Goal: Task Accomplishment & Management: Manage account settings

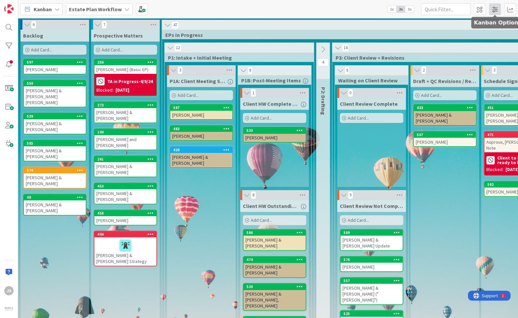
click at [494, 9] on span at bounding box center [495, 9] width 12 height 12
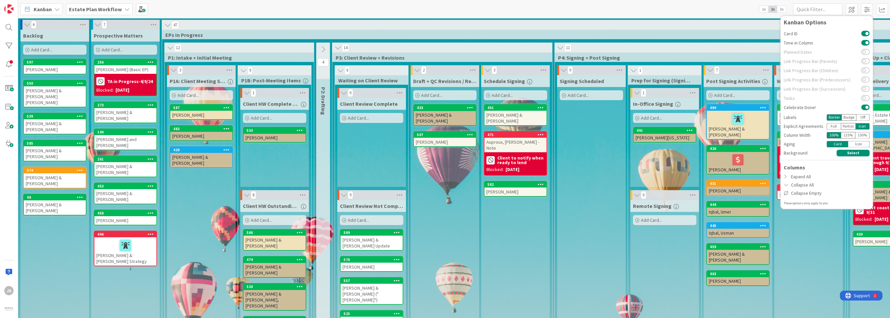
click at [124, 8] on icon at bounding box center [126, 9] width 5 height 5
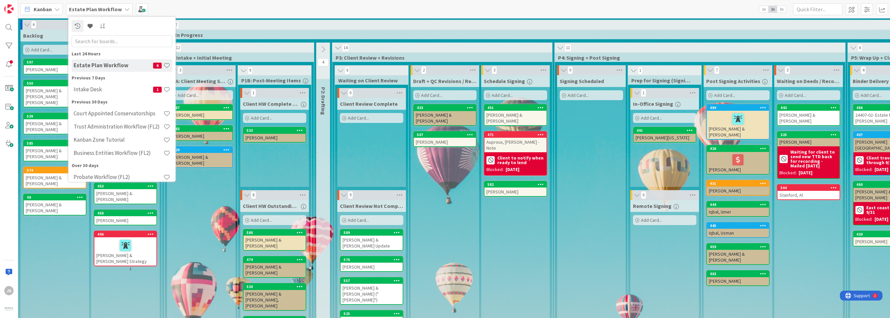
click at [155, 7] on div "Kanban Estate Plan Workflow Last 24 Hours Estate Plan Workflow 6 Previous 7 Day…" at bounding box center [454, 9] width 872 height 18
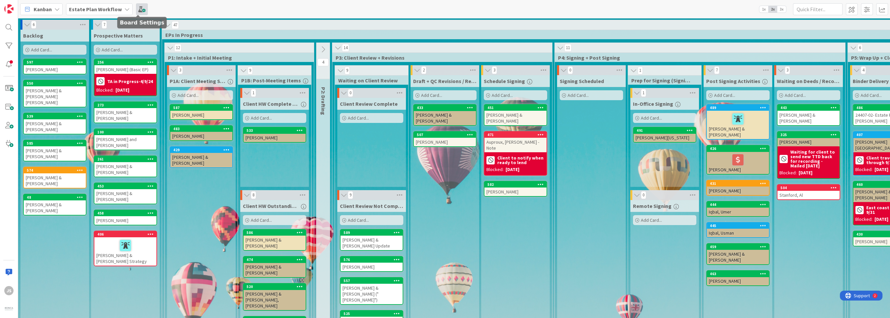
click at [138, 8] on span at bounding box center [142, 9] width 12 height 12
click at [137, 8] on span at bounding box center [142, 9] width 12 height 12
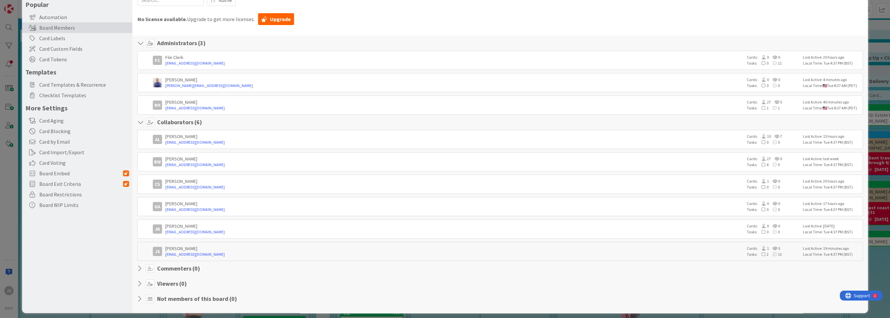
scroll to position [47, 0]
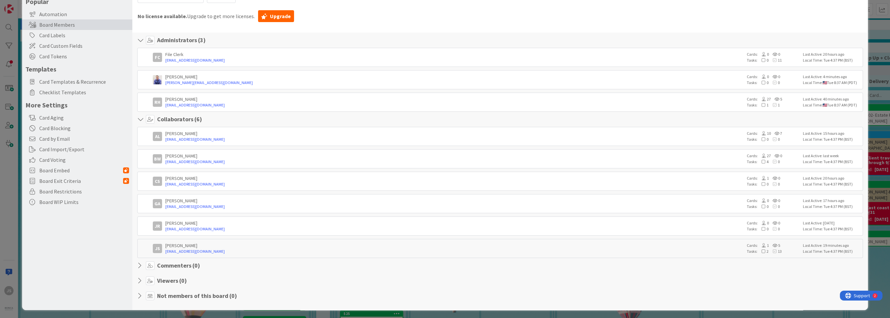
click at [143, 160] on div "BW [PERSON_NAME] [EMAIL_ADDRESS][DOMAIN_NAME] Cards: 27 0 Tasks: 4 0 Last Activ…" at bounding box center [499, 158] width 725 height 19
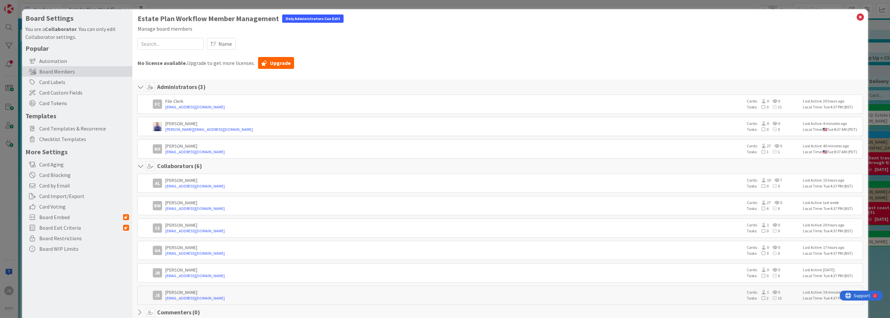
click at [7, 273] on div "Board Settings You are a Collaborator . You can only edit Collaborator settings…" at bounding box center [445, 159] width 890 height 318
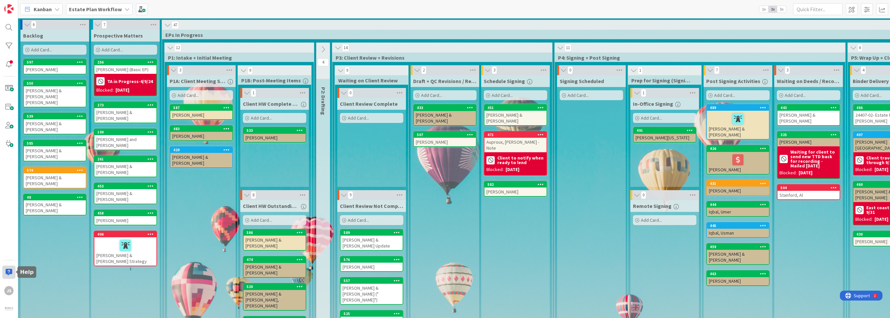
click at [7, 274] on div at bounding box center [8, 272] width 13 height 13
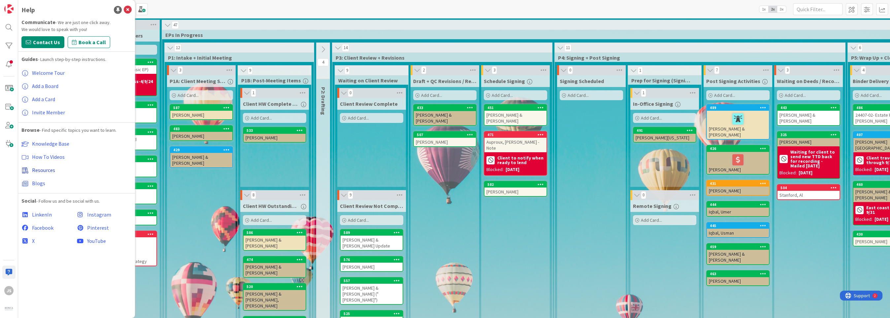
click at [43, 169] on span "Resources" at bounding box center [43, 170] width 23 height 7
click at [128, 10] on icon at bounding box center [128, 10] width 8 height 8
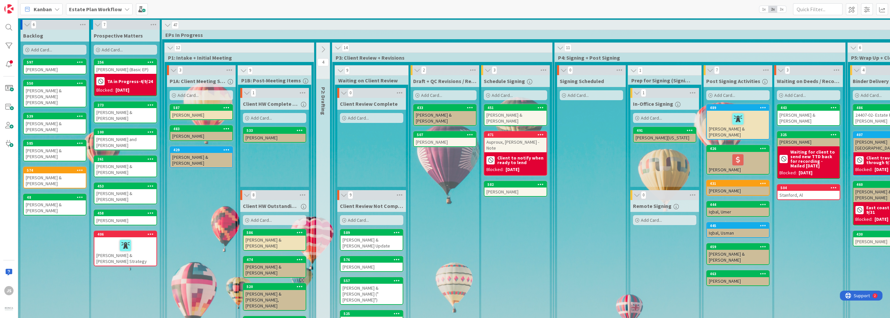
click at [124, 9] on icon at bounding box center [126, 9] width 5 height 5
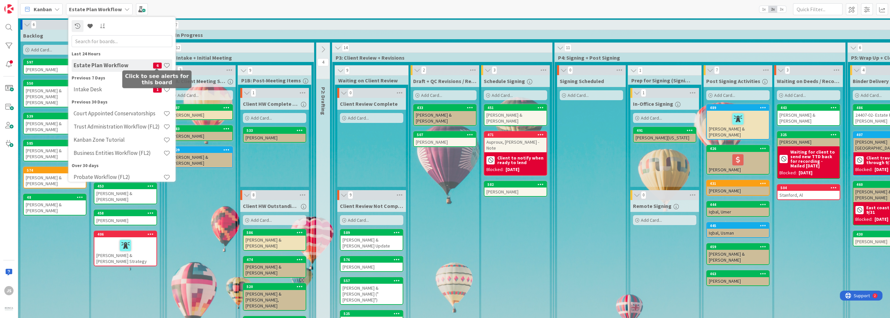
click at [155, 65] on span "6" at bounding box center [157, 66] width 9 height 6
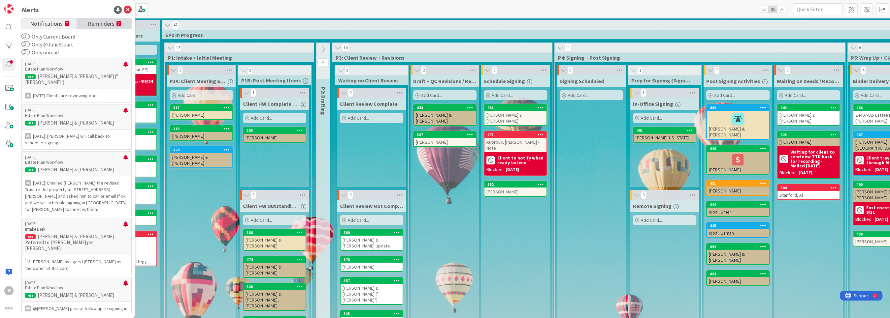
click at [110, 22] on span "Reminders" at bounding box center [101, 22] width 27 height 9
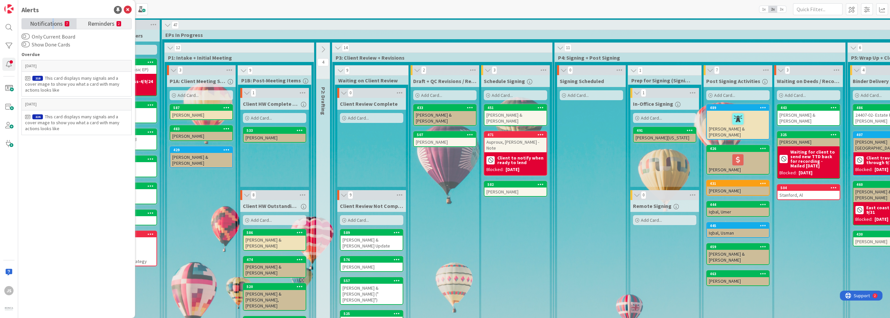
click at [52, 22] on span "Notifications" at bounding box center [46, 22] width 33 height 9
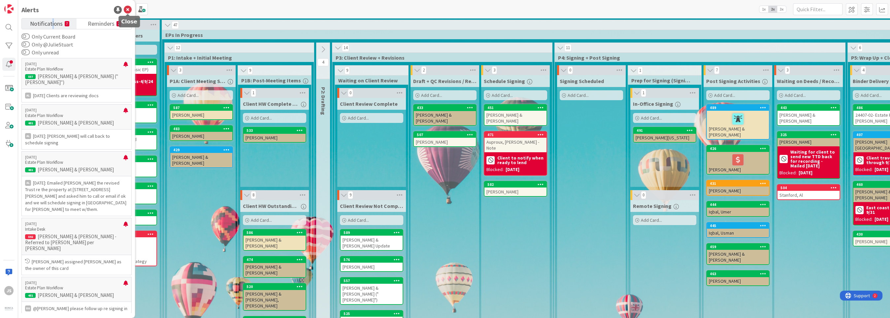
click at [129, 8] on icon at bounding box center [128, 10] width 8 height 8
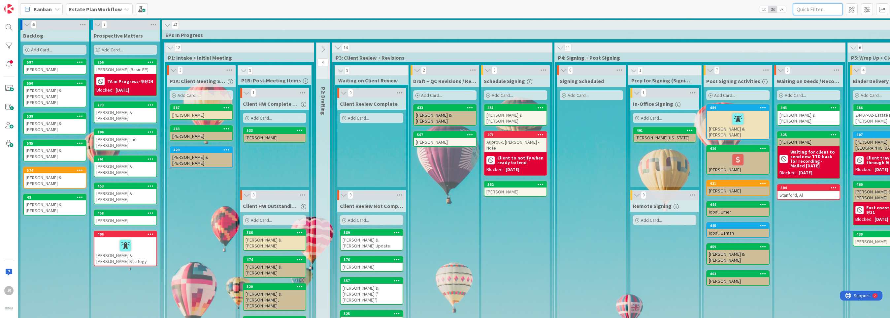
click at [830, 10] on input "text" at bounding box center [818, 9] width 50 height 12
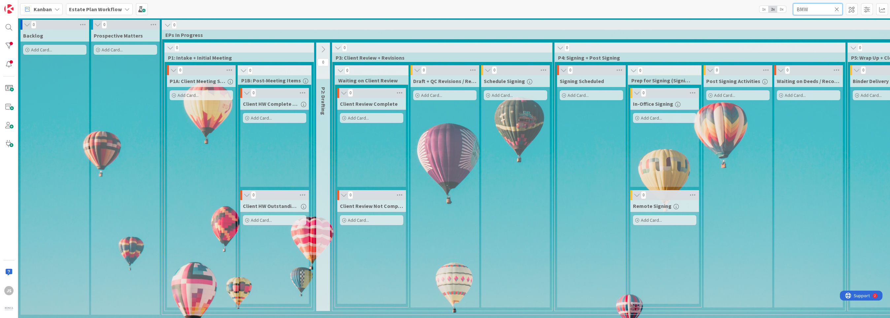
type input "BMW"
click at [837, 10] on icon at bounding box center [837, 9] width 5 height 6
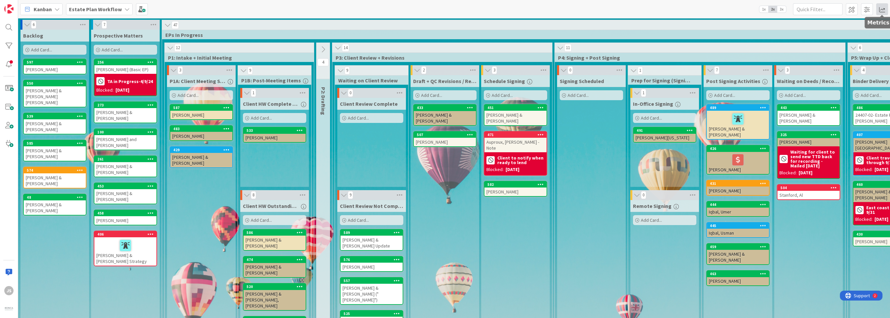
click at [882, 8] on span at bounding box center [882, 9] width 12 height 12
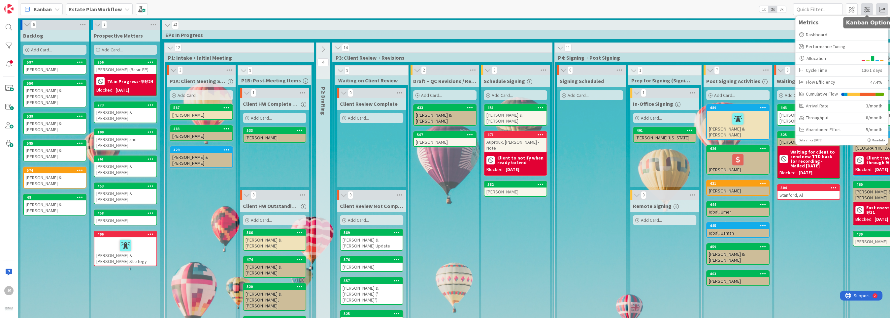
click at [868, 7] on span at bounding box center [867, 9] width 12 height 12
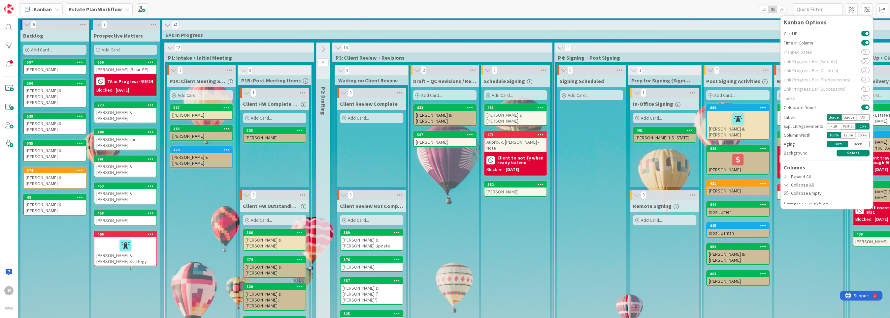
click at [849, 118] on div "Badge" at bounding box center [849, 117] width 15 height 7
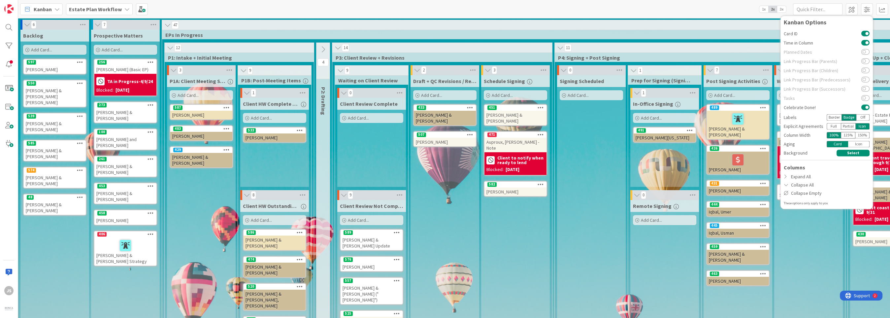
click at [831, 118] on div "Border" at bounding box center [834, 117] width 15 height 7
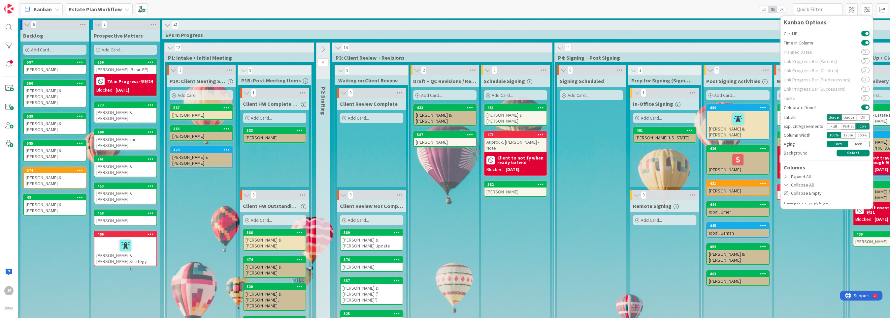
click at [846, 116] on div "Badge" at bounding box center [849, 117] width 15 height 7
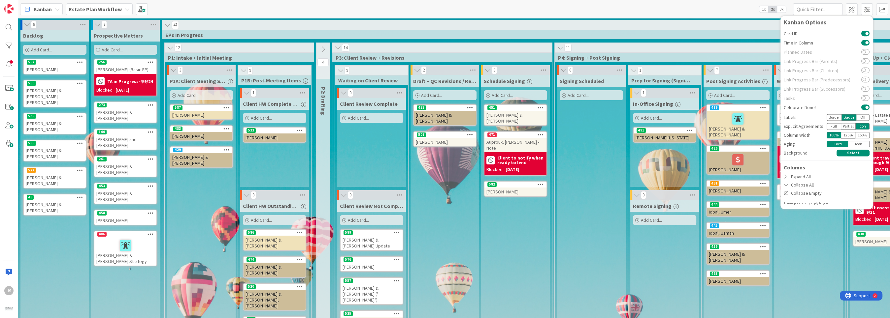
click at [863, 116] on div "Off" at bounding box center [862, 117] width 13 height 7
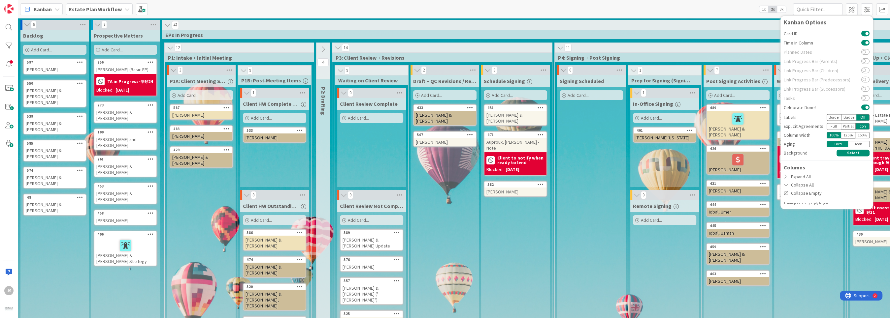
click at [850, 117] on div "Badge" at bounding box center [849, 117] width 15 height 7
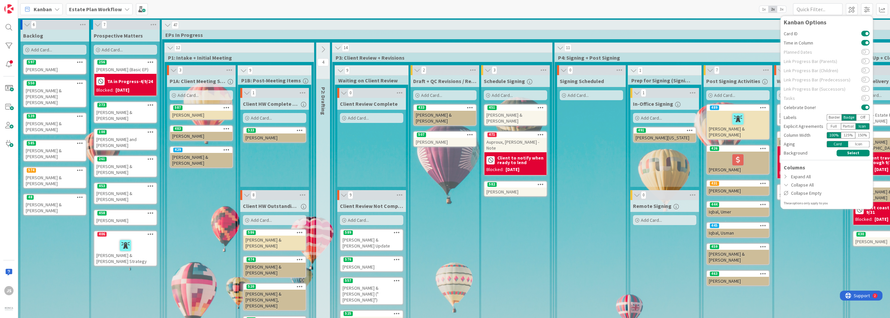
click at [835, 117] on div "Border" at bounding box center [834, 117] width 15 height 7
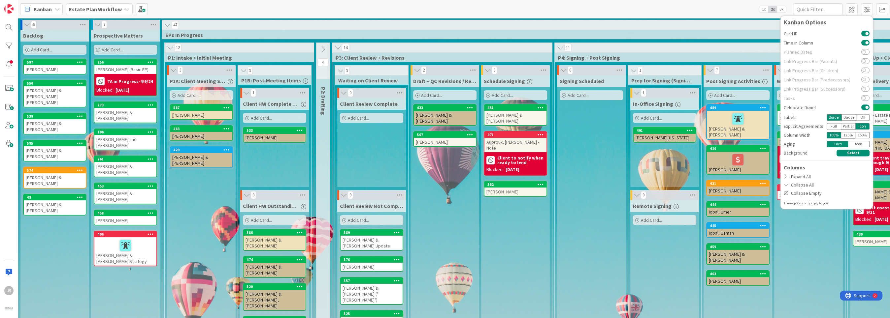
click at [830, 126] on div "Full" at bounding box center [834, 126] width 14 height 7
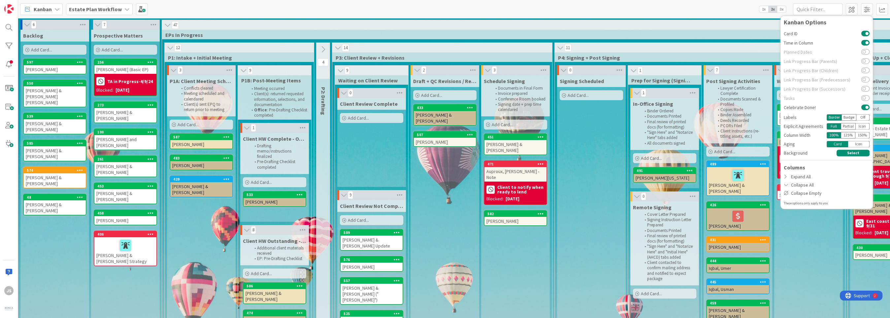
click at [848, 126] on div "Partial" at bounding box center [848, 126] width 15 height 7
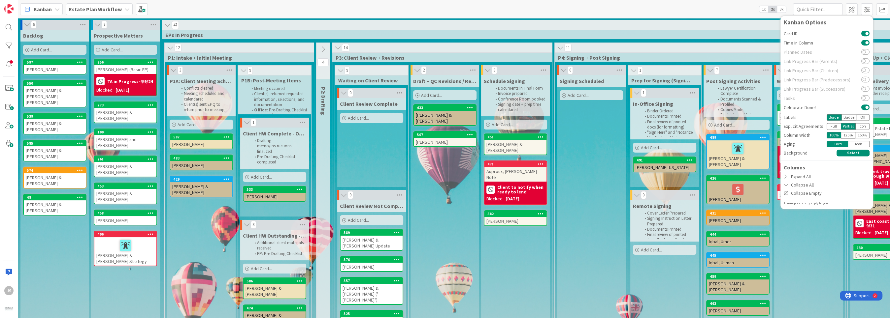
click at [860, 124] on div "Icon" at bounding box center [863, 126] width 14 height 7
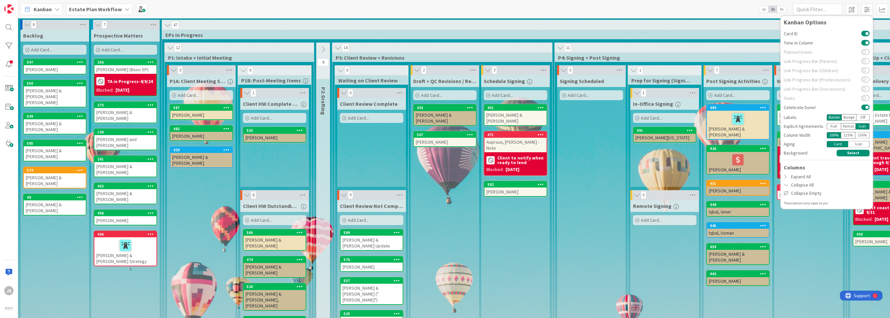
click at [846, 136] on div "125 %" at bounding box center [848, 135] width 15 height 7
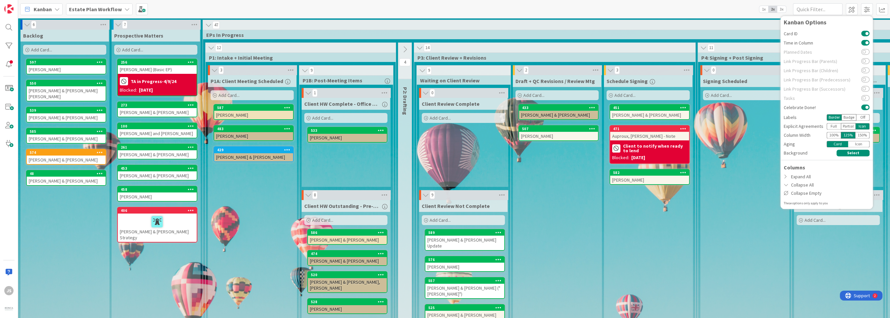
click at [865, 135] on div "150 %" at bounding box center [862, 135] width 14 height 7
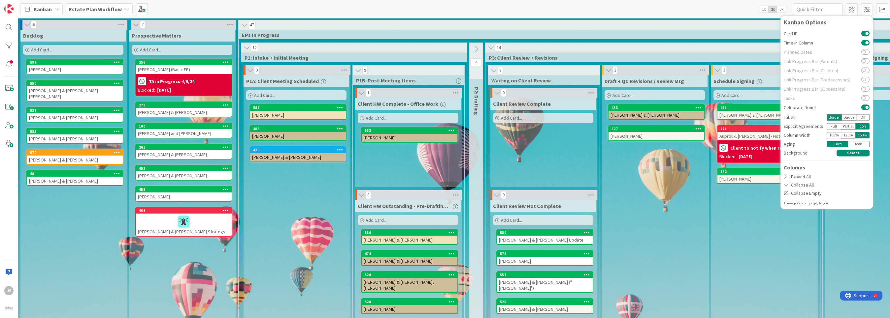
click at [834, 136] on div "100 %" at bounding box center [834, 135] width 14 height 7
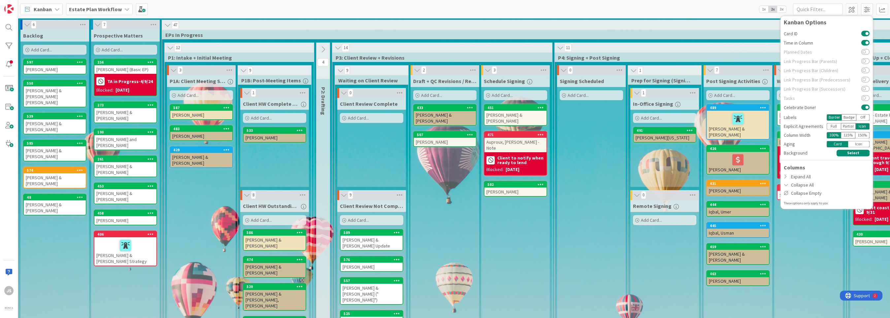
click at [858, 143] on div "Icon" at bounding box center [858, 144] width 21 height 7
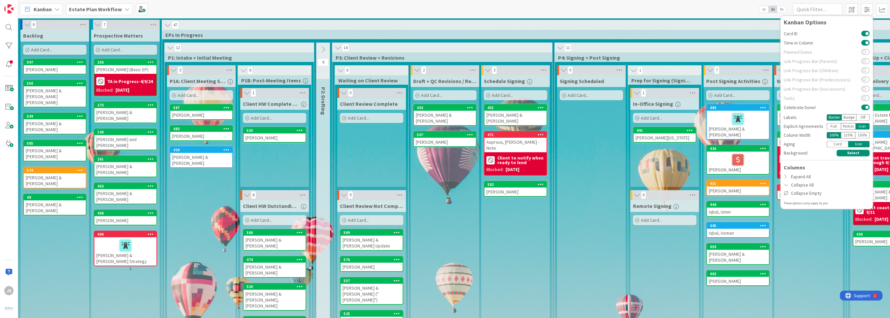
click at [834, 145] on div "Card" at bounding box center [837, 144] width 21 height 7
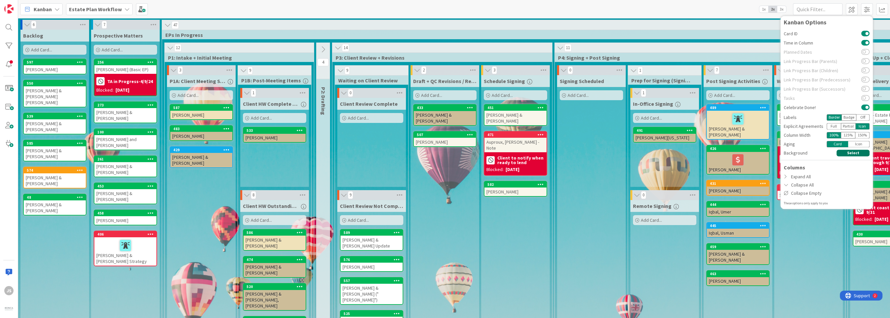
click at [848, 151] on button "Select" at bounding box center [853, 153] width 33 height 7
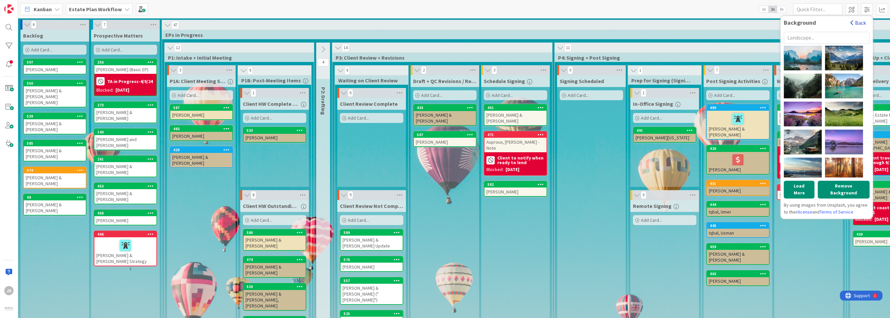
click at [856, 21] on button "Back" at bounding box center [858, 22] width 16 height 7
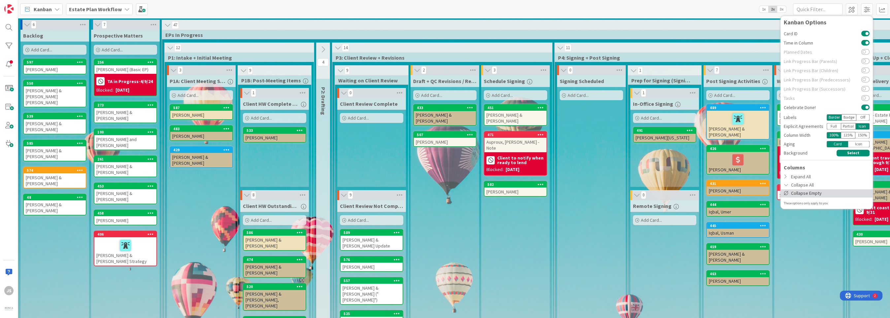
click at [810, 193] on div "Collapse Empty" at bounding box center [826, 193] width 92 height 8
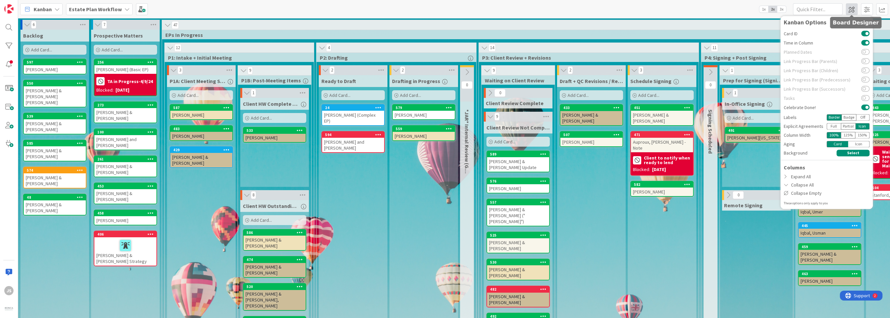
click at [851, 9] on span at bounding box center [852, 9] width 12 height 12
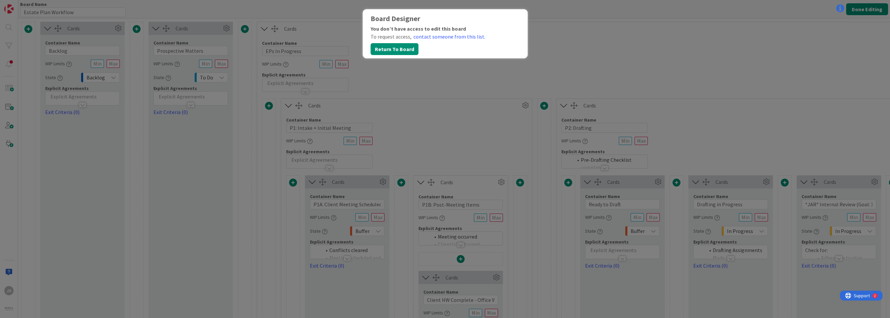
type input "Estate Plan Workflow"
click at [397, 50] on button "Return To Board" at bounding box center [395, 49] width 48 height 12
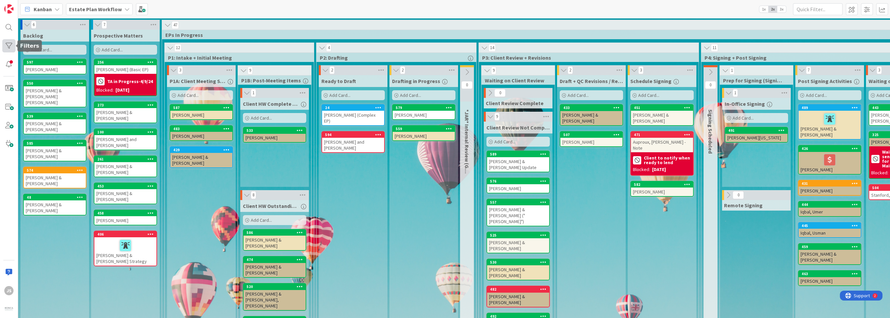
click at [11, 44] on div at bounding box center [8, 45] width 13 height 13
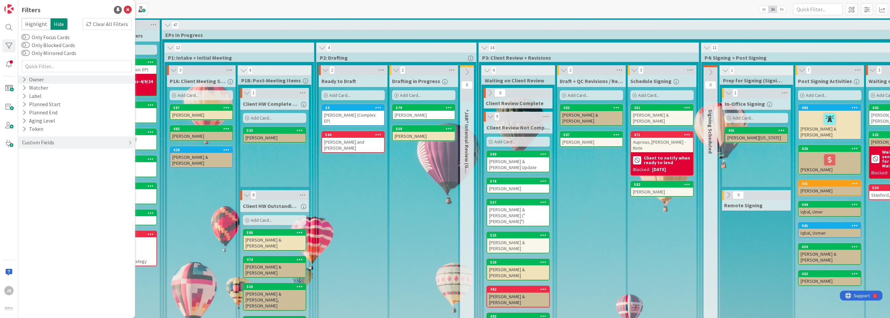
click at [22, 79] on icon at bounding box center [24, 80] width 4 height 6
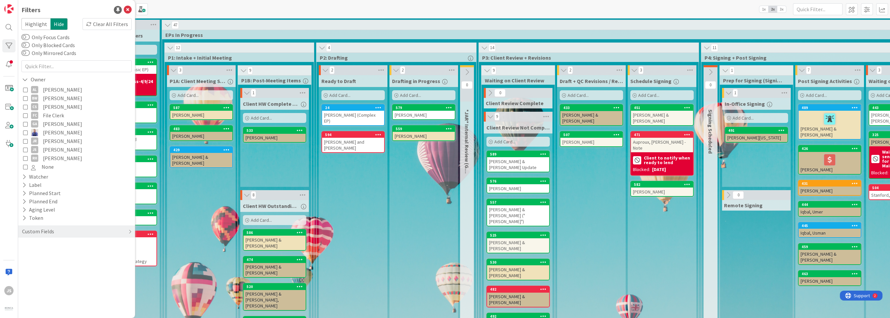
click at [26, 98] on icon at bounding box center [25, 98] width 5 height 5
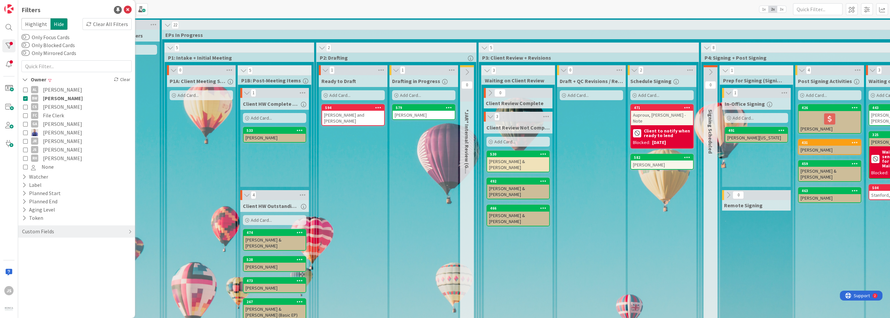
click at [26, 90] on icon at bounding box center [25, 89] width 5 height 5
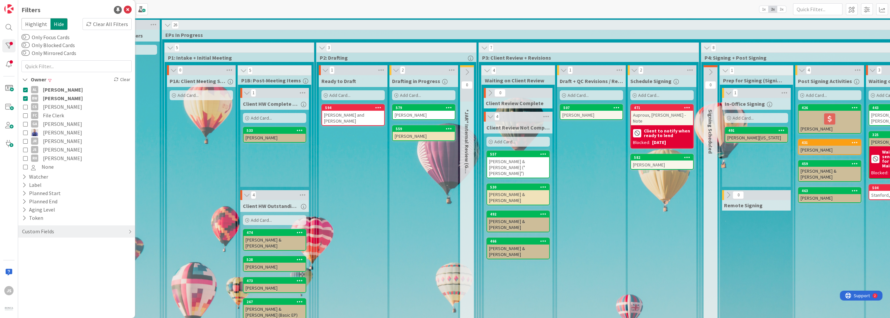
click at [26, 90] on icon at bounding box center [25, 89] width 5 height 5
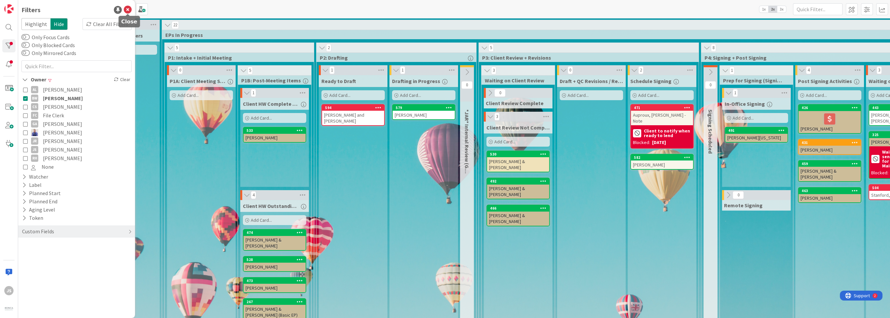
click at [129, 9] on icon at bounding box center [128, 10] width 8 height 8
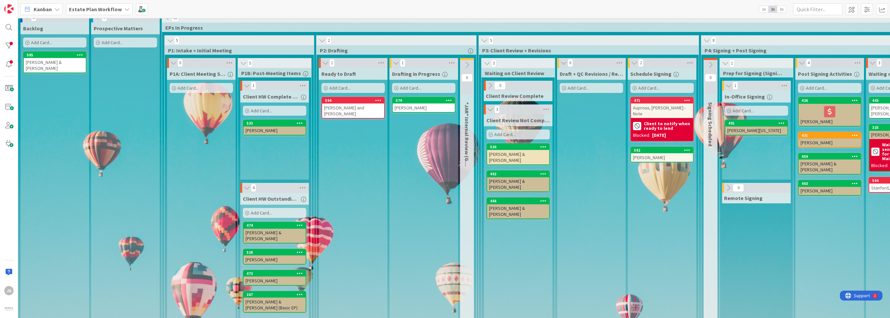
scroll to position [8, 0]
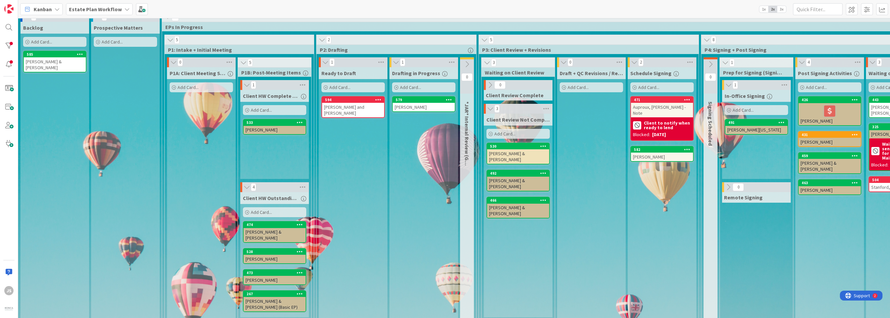
click at [345, 24] on span "EPs In Progress" at bounding box center [621, 27] width 912 height 7
click at [45, 52] on div "585" at bounding box center [56, 54] width 59 height 5
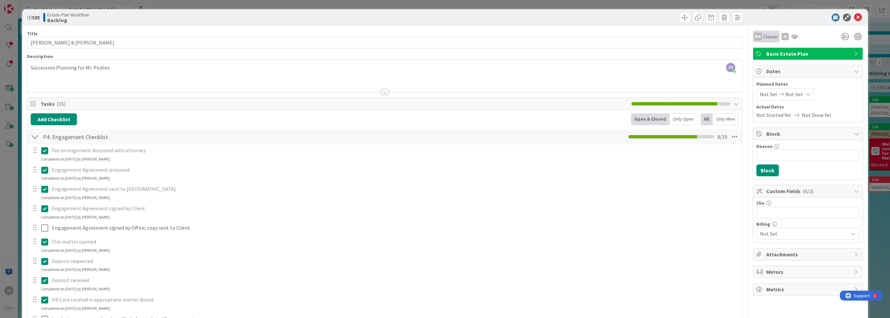
click at [769, 38] on span "Owner" at bounding box center [770, 37] width 15 height 8
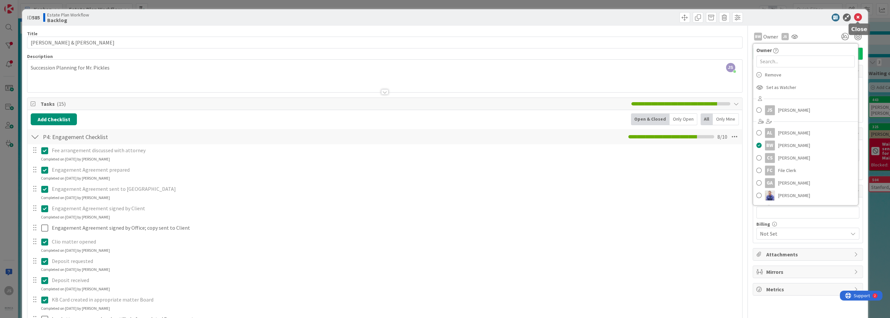
click at [860, 17] on icon at bounding box center [858, 18] width 8 height 8
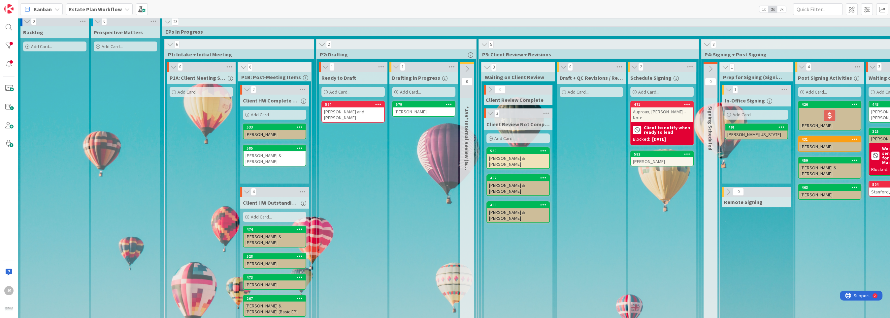
scroll to position [8, 0]
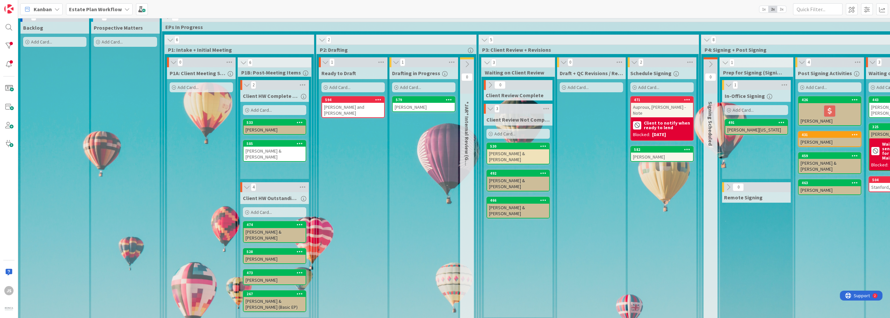
click at [124, 7] on icon at bounding box center [126, 9] width 5 height 5
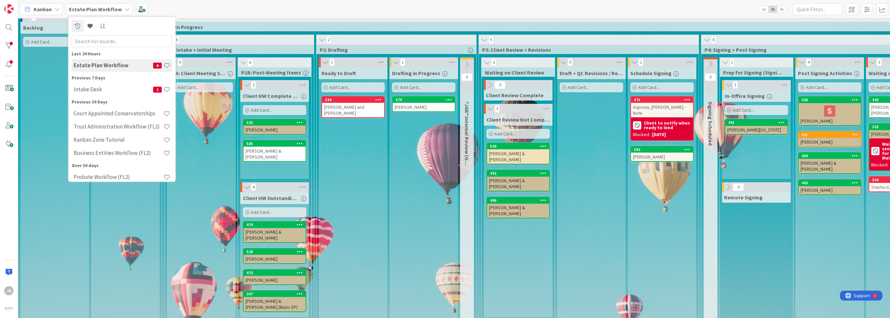
click at [122, 6] on div "Estate Plan Workflow" at bounding box center [99, 9] width 67 height 12
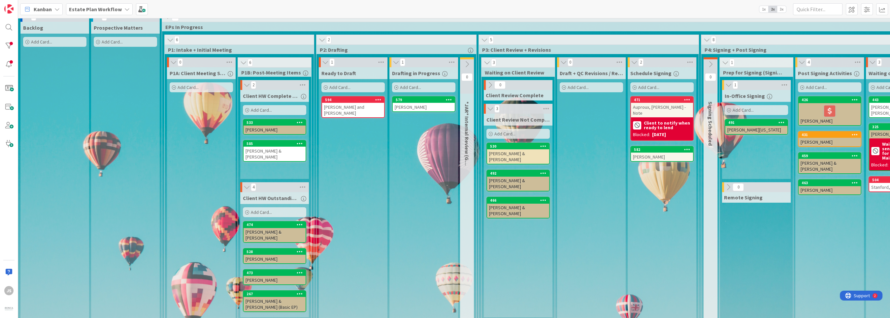
click at [124, 7] on icon at bounding box center [126, 9] width 5 height 5
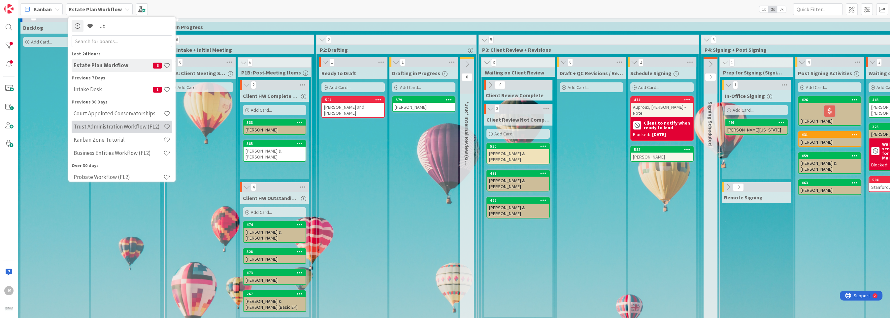
click at [82, 128] on h4 "Trust Administration Workflow (FL2)" at bounding box center [119, 127] width 90 height 7
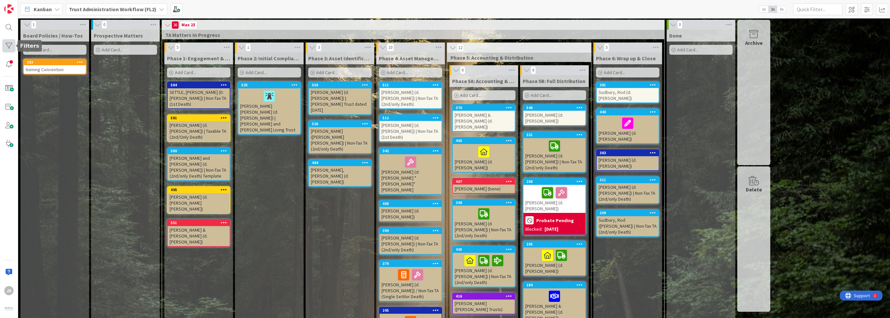
click at [10, 44] on div at bounding box center [8, 45] width 13 height 13
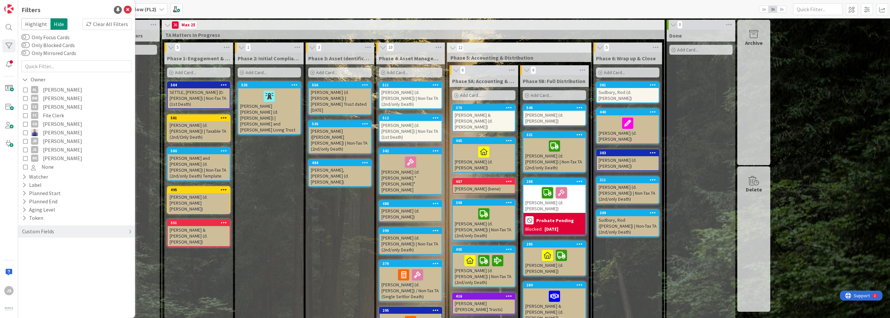
click at [25, 99] on icon at bounding box center [25, 98] width 5 height 5
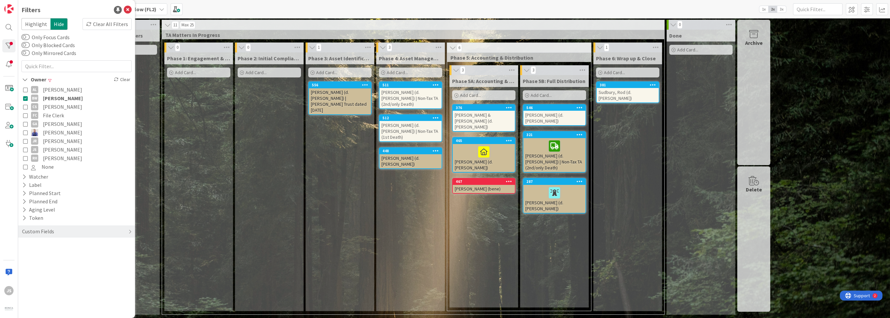
click at [394, 312] on div "3 Phase 4: Asset Management Add Card... 511 [PERSON_NAME] (d. [PERSON_NAME]) | …" at bounding box center [410, 179] width 71 height 272
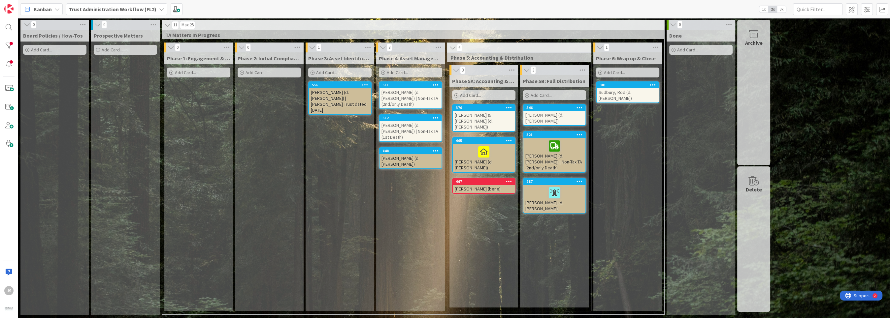
click at [78, 312] on div "Board Policies / How-Tos Add Card..." at bounding box center [54, 172] width 69 height 285
drag, startPoint x: 533, startPoint y: 314, endPoint x: 544, endPoint y: 316, distance: 11.8
click at [533, 316] on div "11 Max 25 TA Matters In Progress 0 Phase 1: Engagement & Orientation Add Card..…" at bounding box center [413, 169] width 505 height 299
click at [599, 316] on div "11 Max 25 TA Matters In Progress 0 Phase 1: Engagement & Orientation Add Card..…" at bounding box center [413, 169] width 505 height 299
click at [601, 318] on div "11 Max 25 TA Matters In Progress 0 Phase 1: Engagement & Orientation Add Card..…" at bounding box center [413, 169] width 505 height 299
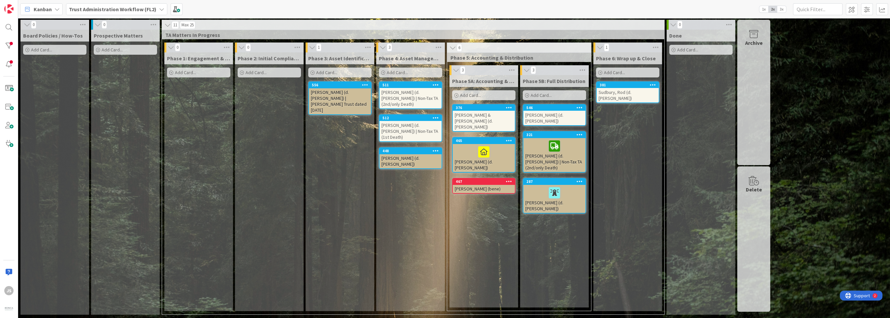
click at [767, 316] on div "Archive Delete" at bounding box center [753, 169] width 35 height 299
click at [864, 7] on span at bounding box center [867, 9] width 12 height 12
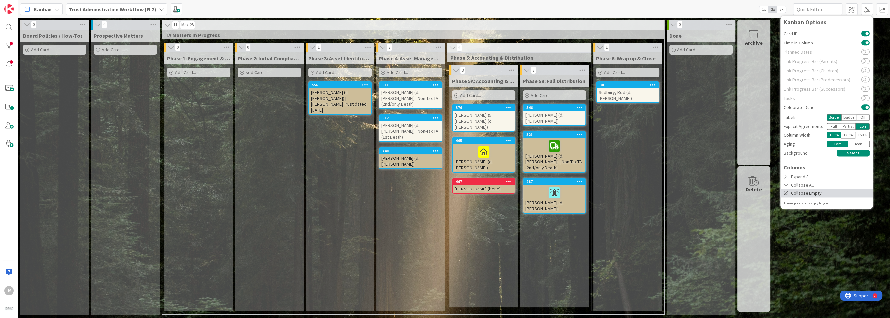
click at [808, 194] on div "Collapse Empty" at bounding box center [826, 193] width 92 height 8
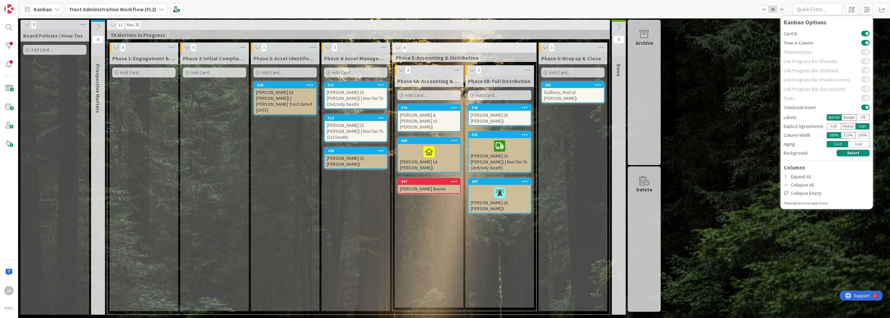
click at [137, 10] on b "Trust Administration Workflow (FL2)" at bounding box center [112, 9] width 87 height 7
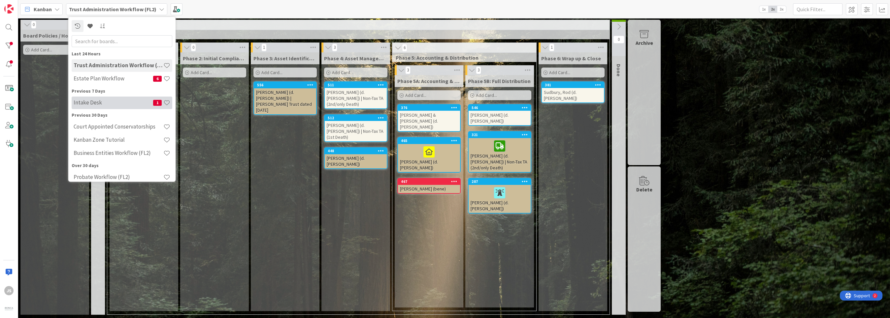
click at [92, 104] on h4 "Intake Desk" at bounding box center [114, 103] width 80 height 7
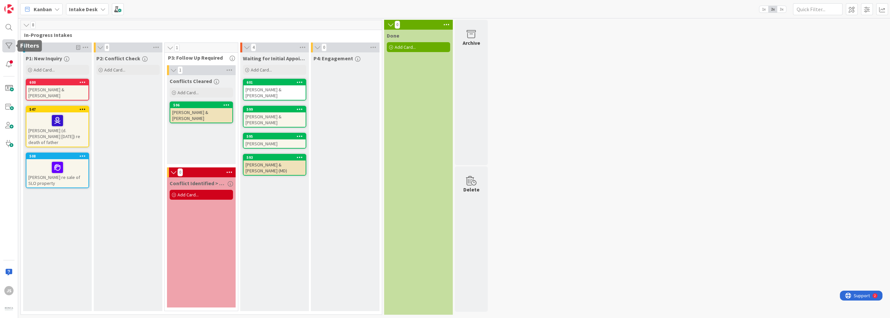
click at [10, 44] on div at bounding box center [8, 45] width 13 height 13
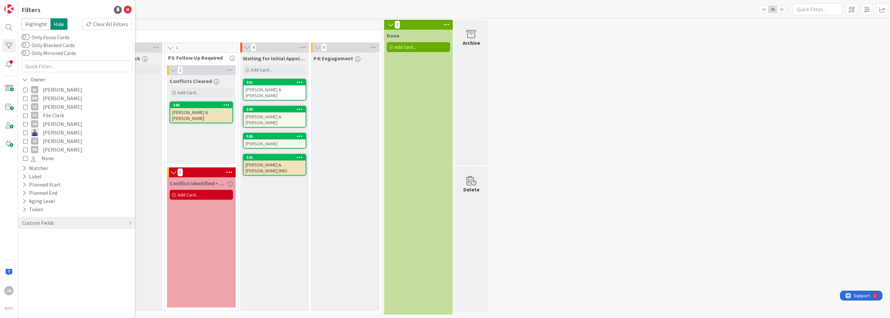
click at [25, 100] on icon at bounding box center [25, 98] width 5 height 5
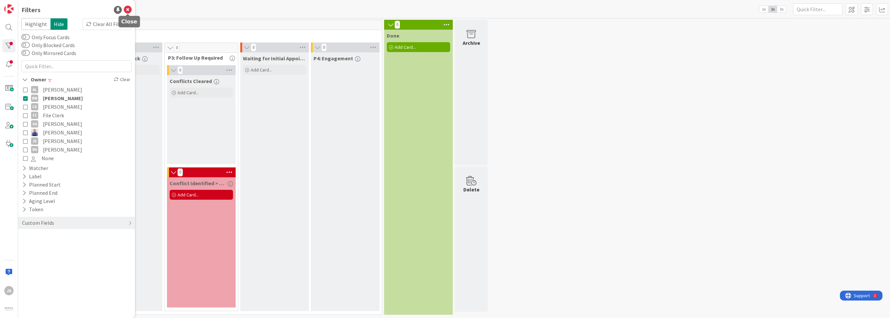
click at [128, 8] on icon at bounding box center [128, 10] width 8 height 8
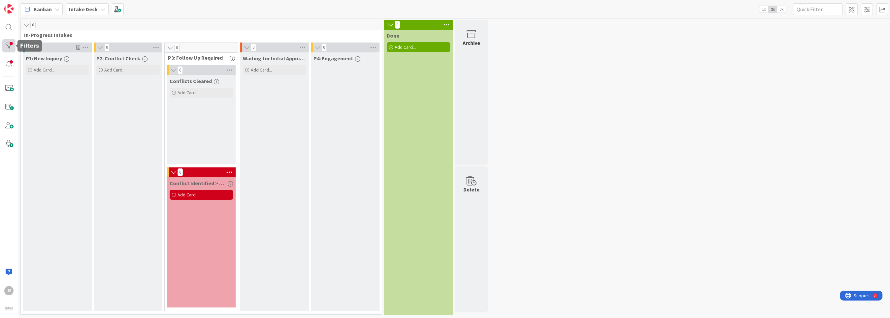
click at [9, 46] on div at bounding box center [8, 45] width 13 height 13
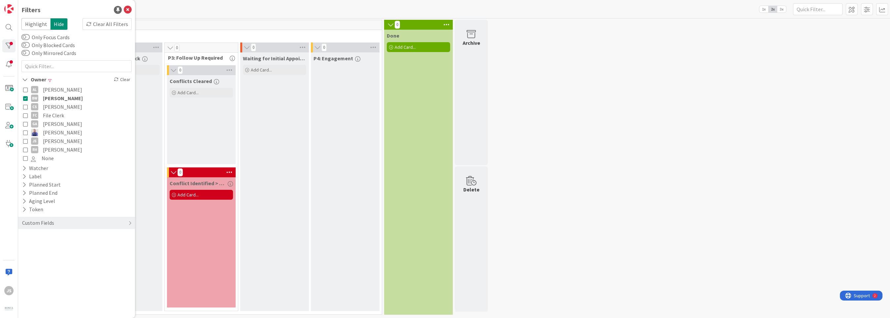
click at [27, 98] on icon at bounding box center [25, 98] width 5 height 5
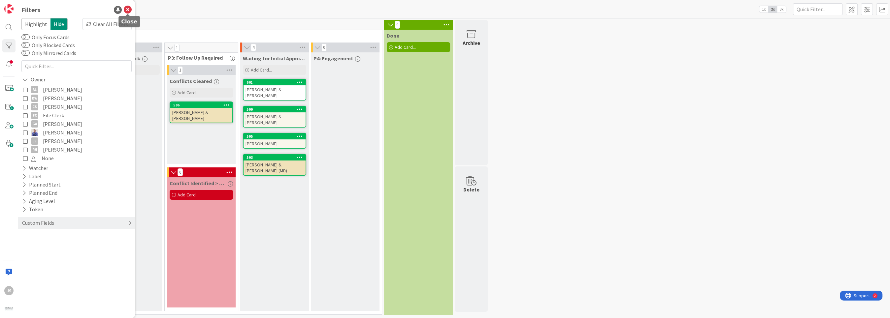
click at [129, 10] on icon at bounding box center [128, 10] width 8 height 8
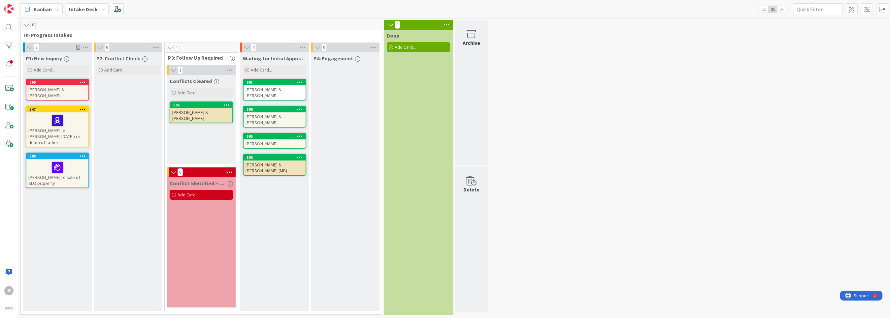
click at [92, 7] on b "Intake Desk" at bounding box center [83, 9] width 29 height 7
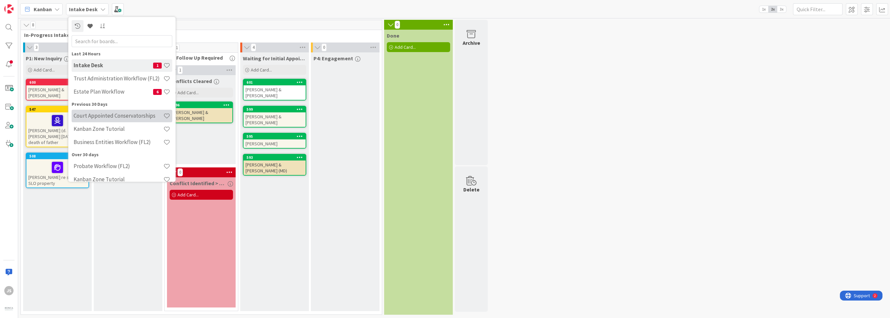
click at [90, 116] on h4 "Court Appointed Conservatorships" at bounding box center [119, 116] width 90 height 7
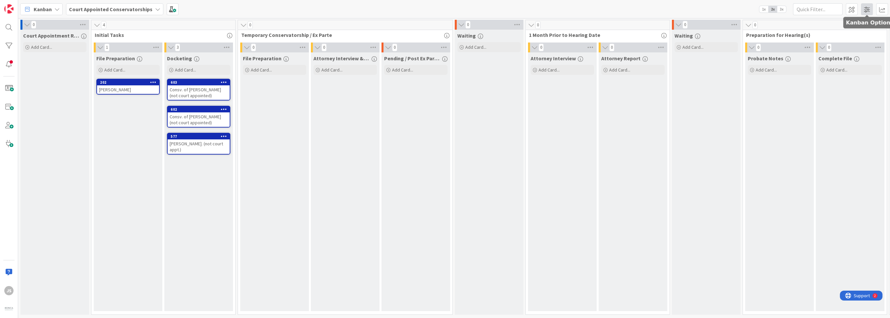
click at [869, 8] on span at bounding box center [867, 9] width 12 height 12
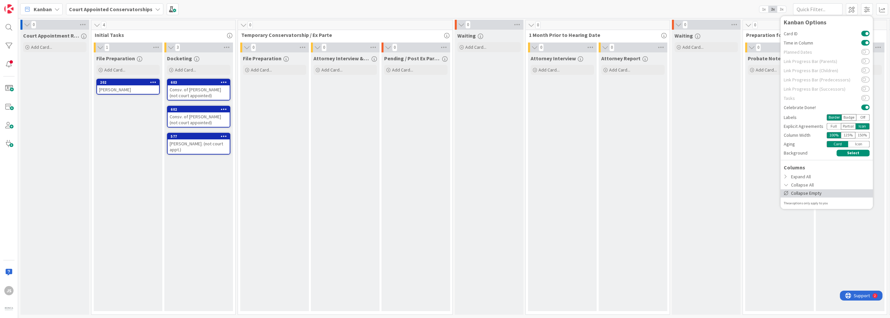
click at [803, 193] on div "Collapse Empty" at bounding box center [826, 193] width 92 height 8
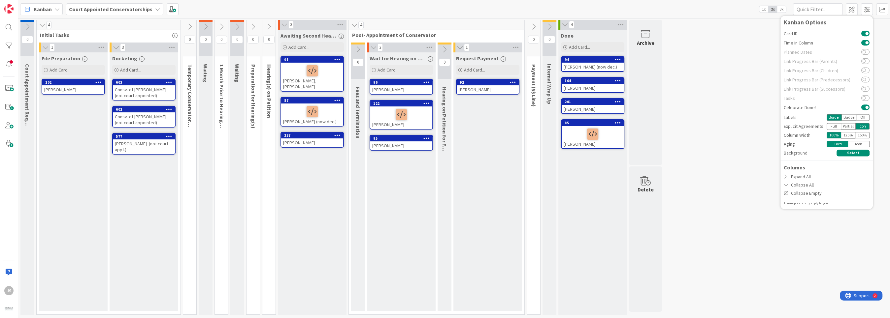
click at [119, 26] on div "4" at bounding box center [109, 25] width 144 height 10
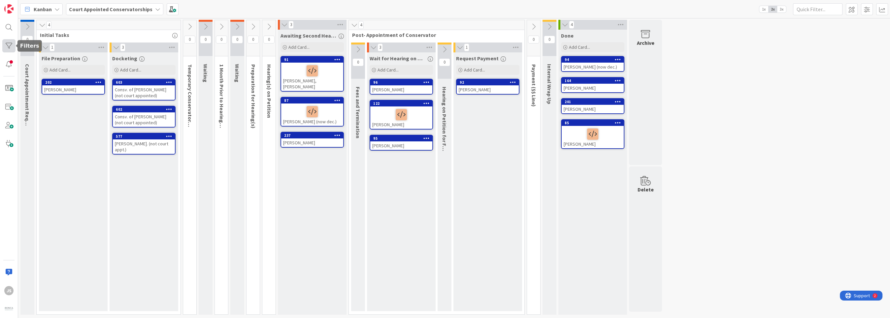
click at [7, 44] on div at bounding box center [8, 45] width 13 height 13
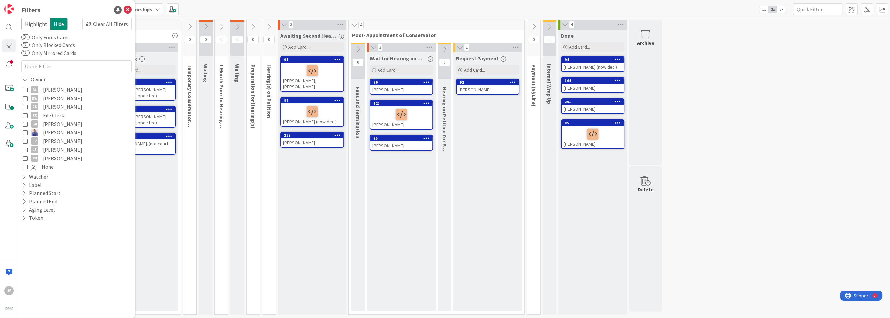
click at [26, 100] on icon at bounding box center [25, 98] width 5 height 5
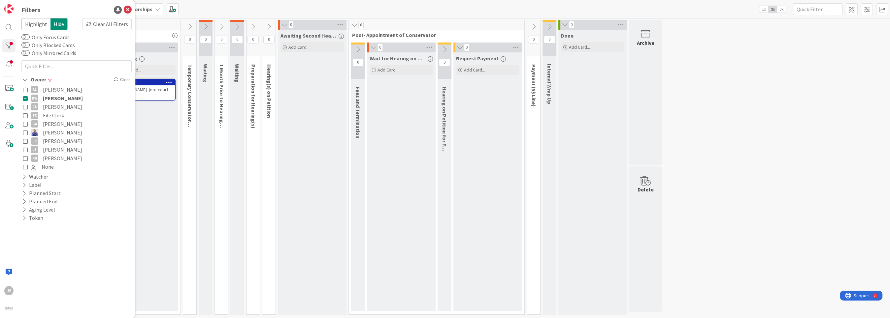
click at [25, 98] on icon at bounding box center [25, 98] width 5 height 5
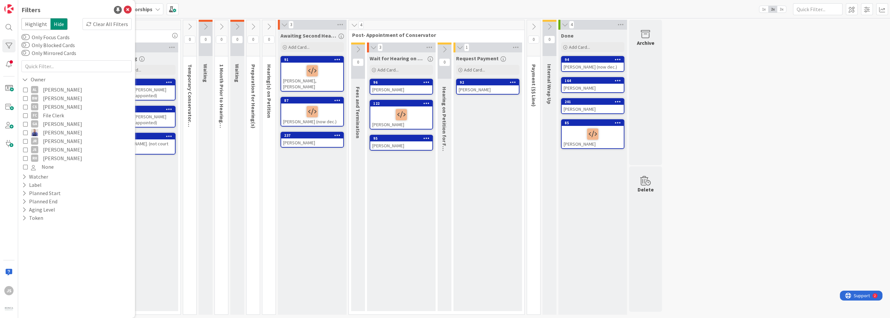
click at [26, 142] on icon at bounding box center [25, 141] width 5 height 5
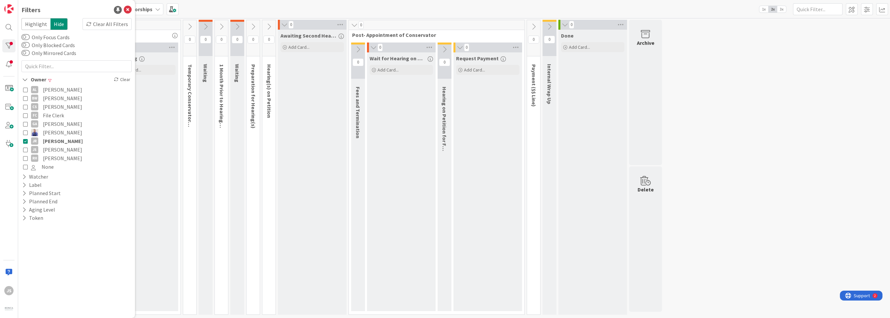
click at [25, 143] on icon at bounding box center [25, 141] width 5 height 5
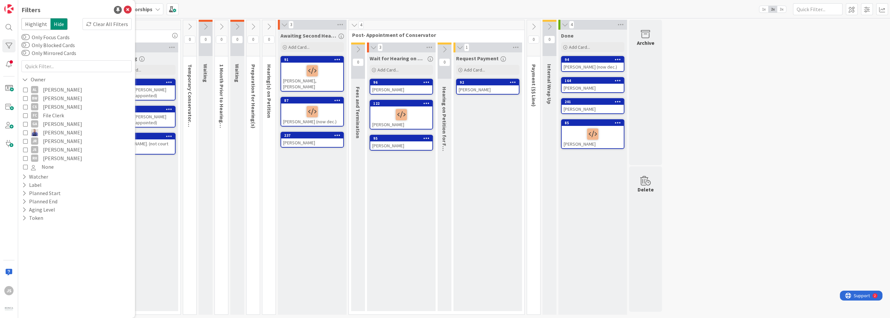
click at [26, 158] on icon at bounding box center [25, 158] width 5 height 5
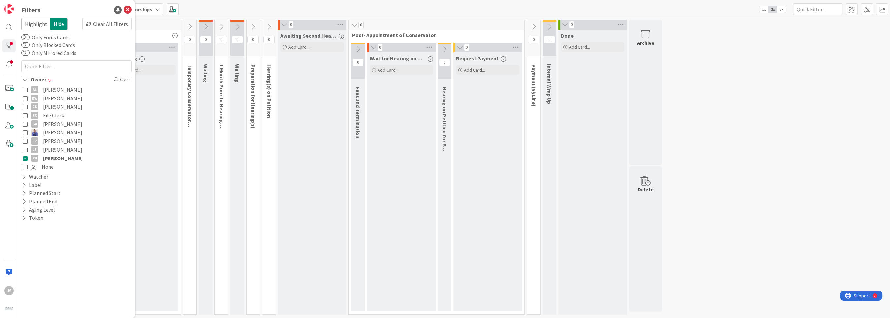
click at [26, 157] on icon at bounding box center [25, 158] width 5 height 5
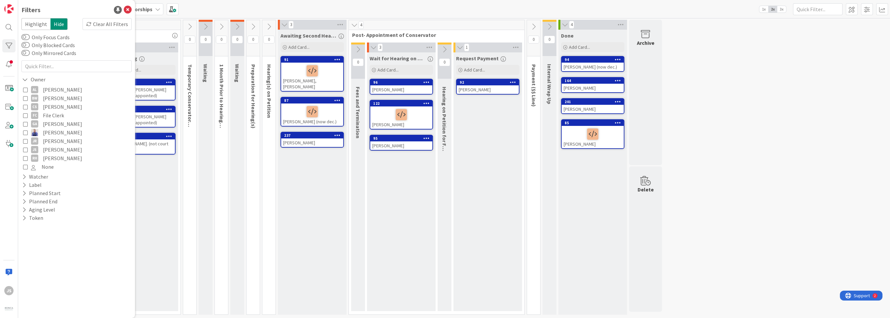
click at [26, 88] on icon at bounding box center [25, 89] width 5 height 5
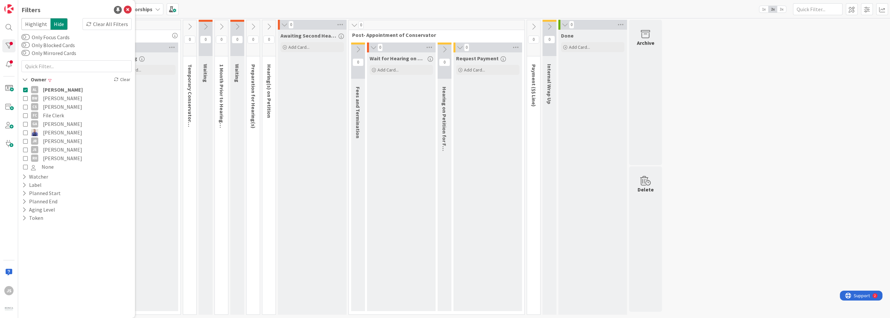
click at [26, 98] on icon at bounding box center [25, 98] width 5 height 5
click at [26, 107] on icon at bounding box center [25, 107] width 5 height 5
click at [26, 115] on icon at bounding box center [25, 115] width 5 height 5
click at [26, 107] on icon at bounding box center [25, 107] width 5 height 5
click at [26, 115] on icon at bounding box center [25, 115] width 5 height 5
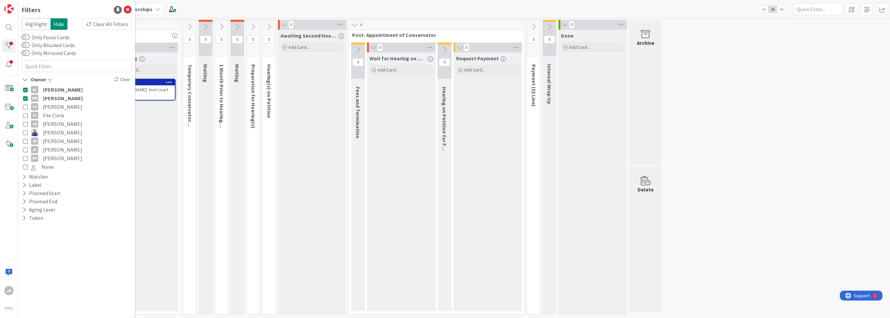
click at [26, 91] on icon at bounding box center [25, 89] width 5 height 5
click at [24, 124] on icon at bounding box center [25, 124] width 5 height 5
click at [24, 132] on icon at bounding box center [25, 132] width 5 height 5
click at [27, 139] on button "JR [PERSON_NAME]" at bounding box center [76, 141] width 107 height 9
click at [25, 148] on icon at bounding box center [25, 150] width 5 height 5
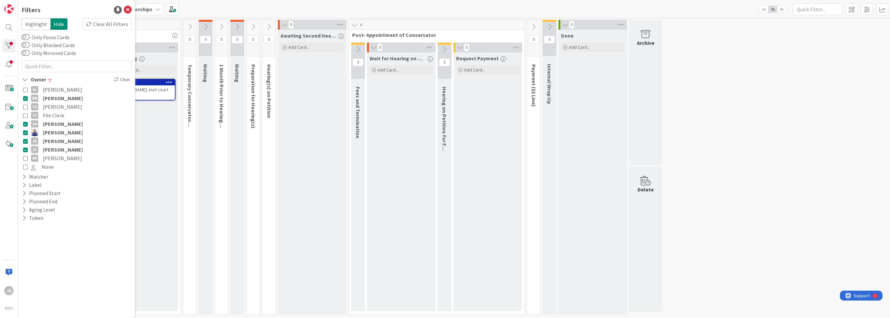
click at [25, 141] on icon at bounding box center [25, 141] width 5 height 5
click at [24, 134] on icon at bounding box center [25, 132] width 5 height 5
drag, startPoint x: 24, startPoint y: 125, endPoint x: 26, endPoint y: 132, distance: 7.0
click at [25, 125] on icon at bounding box center [25, 124] width 5 height 5
click at [24, 158] on icon at bounding box center [25, 158] width 5 height 5
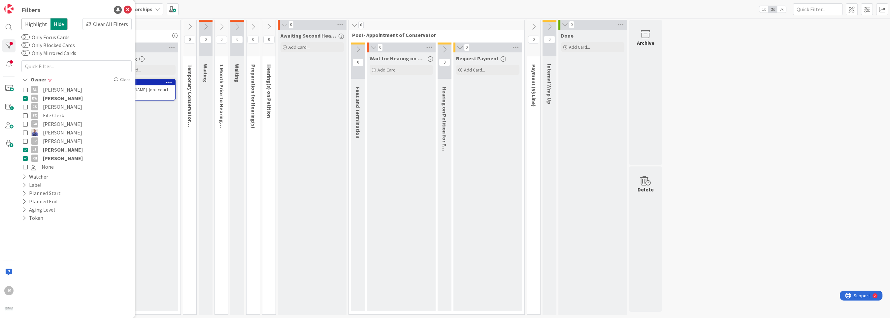
click at [24, 167] on icon at bounding box center [25, 167] width 5 height 5
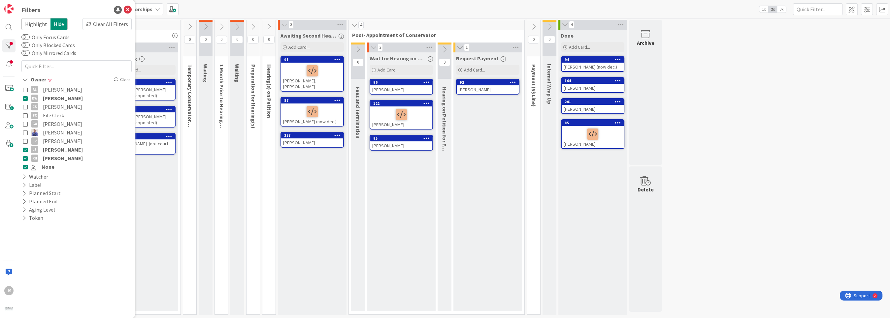
drag, startPoint x: 25, startPoint y: 165, endPoint x: 25, endPoint y: 158, distance: 7.0
click at [25, 164] on button "None" at bounding box center [76, 167] width 107 height 9
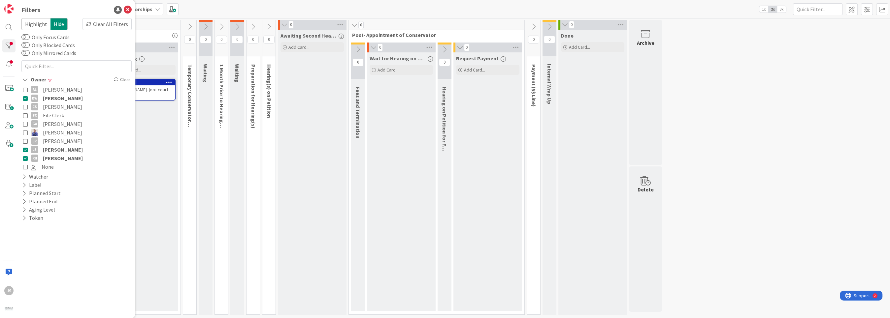
click at [25, 156] on button "RH [PERSON_NAME]" at bounding box center [76, 158] width 107 height 9
drag, startPoint x: 26, startPoint y: 148, endPoint x: 26, endPoint y: 140, distance: 7.6
click at [26, 147] on button "JS [PERSON_NAME]" at bounding box center [76, 150] width 107 height 9
click at [25, 99] on icon at bounding box center [25, 98] width 5 height 5
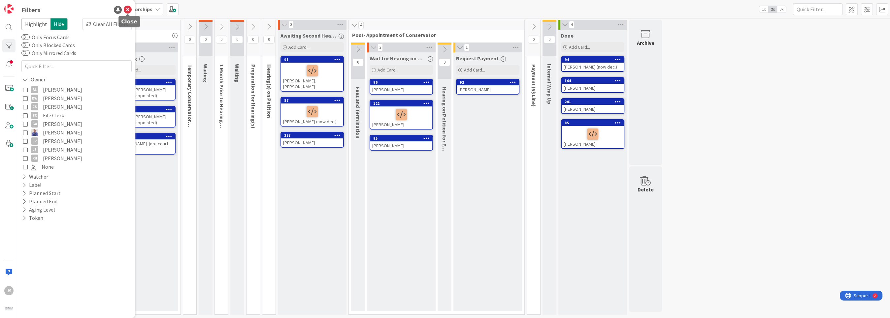
click at [128, 11] on icon at bounding box center [128, 10] width 8 height 8
